Goal: Task Accomplishment & Management: Manage account settings

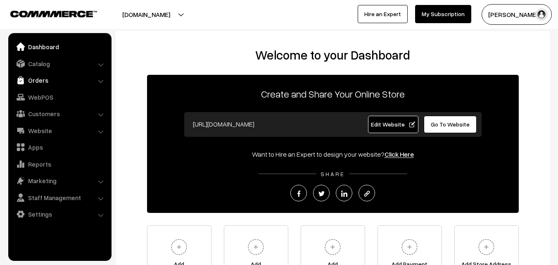
click at [42, 78] on link "Orders" at bounding box center [59, 80] width 98 height 15
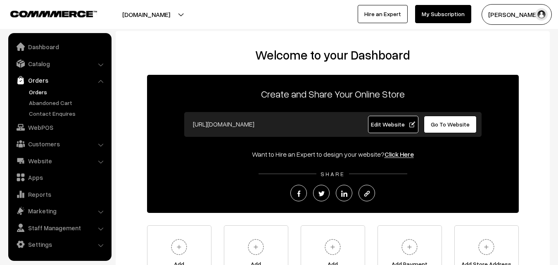
click at [41, 94] on link "Orders" at bounding box center [68, 91] width 82 height 9
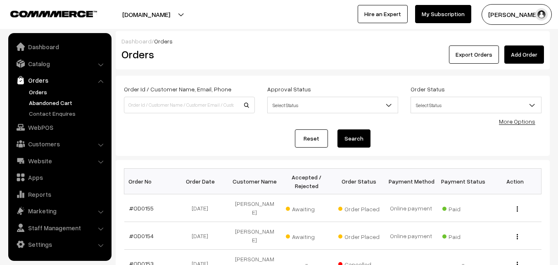
click at [47, 104] on link "Abandoned Cart" at bounding box center [68, 102] width 82 height 9
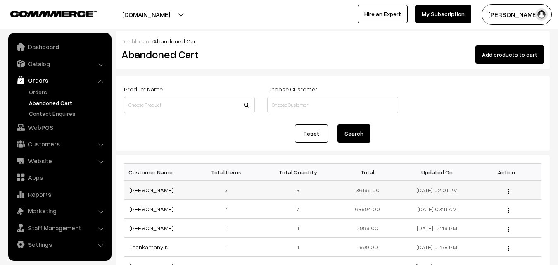
click at [140, 191] on link "[PERSON_NAME]" at bounding box center [151, 189] width 44 height 7
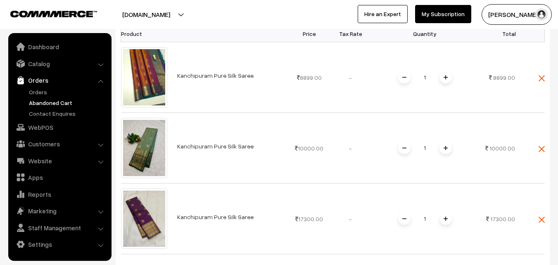
scroll to position [206, 0]
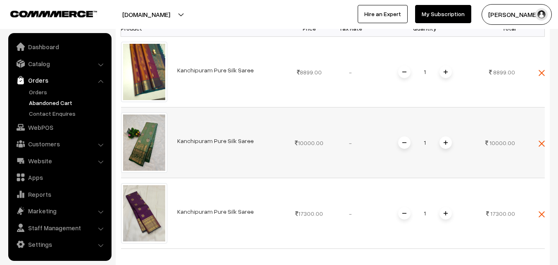
click at [214, 142] on link "Kanchipuram Pure Silk Saree" at bounding box center [215, 140] width 76 height 7
click at [209, 213] on link "Kanchipuram Pure Silk Saree" at bounding box center [215, 211] width 76 height 7
click at [38, 89] on link "Orders" at bounding box center [68, 91] width 82 height 9
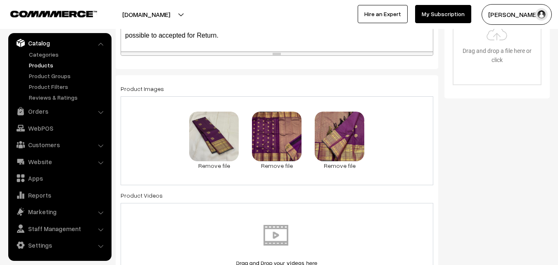
scroll to position [330, 0]
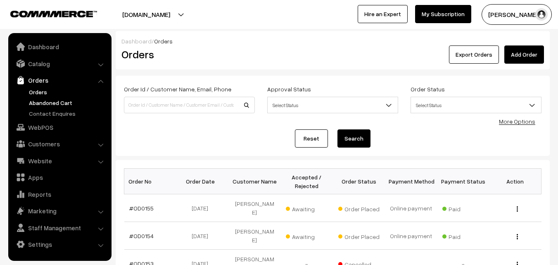
click at [48, 101] on link "Abandoned Cart" at bounding box center [68, 102] width 82 height 9
